Goal: Task Accomplishment & Management: Use online tool/utility

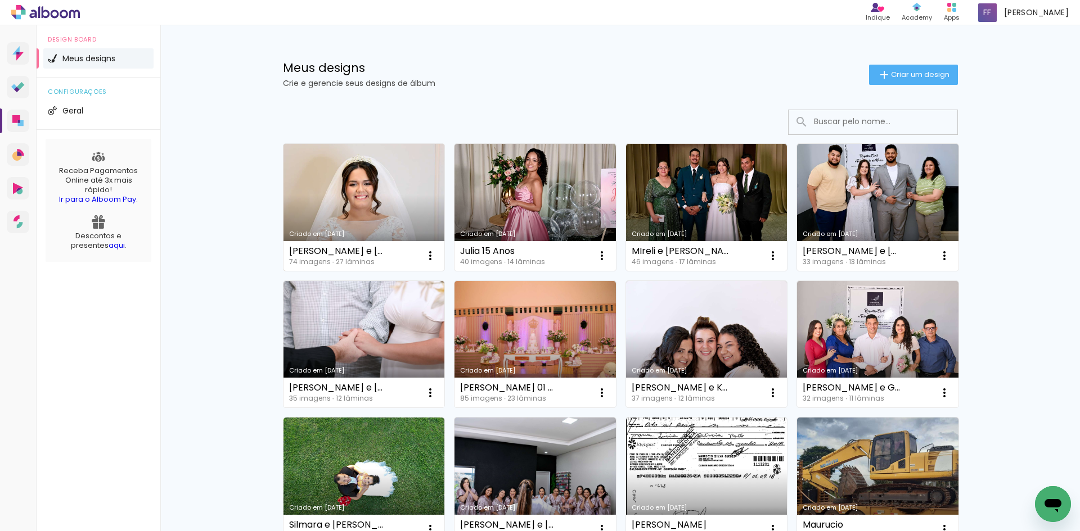
click at [366, 192] on link "Criado em [DATE]" at bounding box center [363, 207] width 161 height 127
